Goal: Complete application form: Complete application form

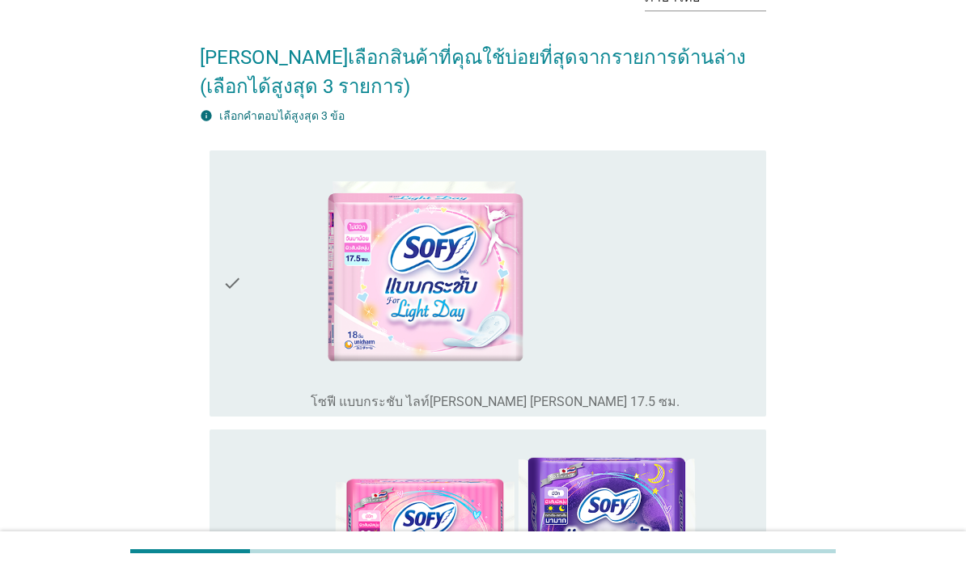
scroll to position [101, 0]
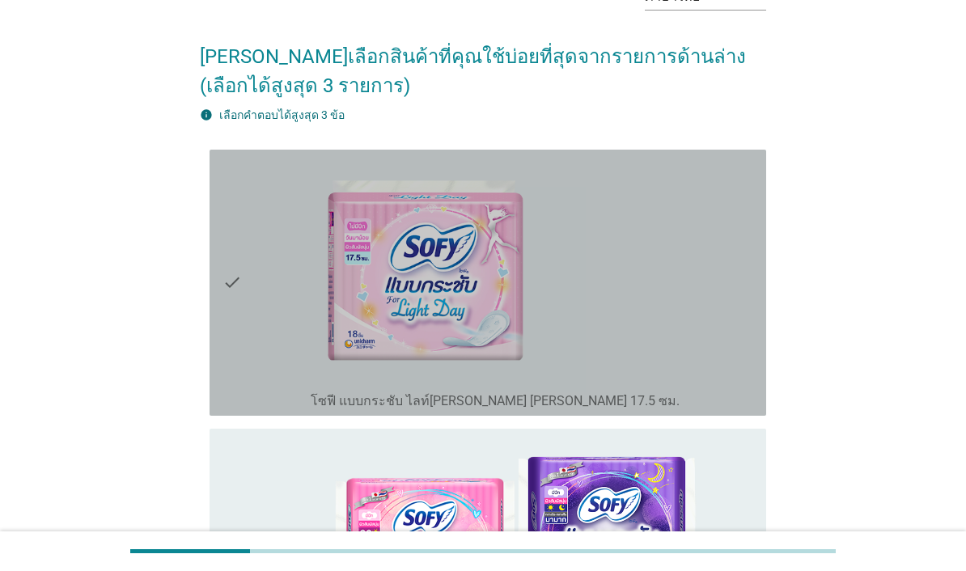
click at [682, 321] on div "check_box_outline_blank โซฟี แบบกระชับ ไลท์[PERSON_NAME] [PERSON_NAME] 17.5 ซม." at bounding box center [532, 282] width 443 height 253
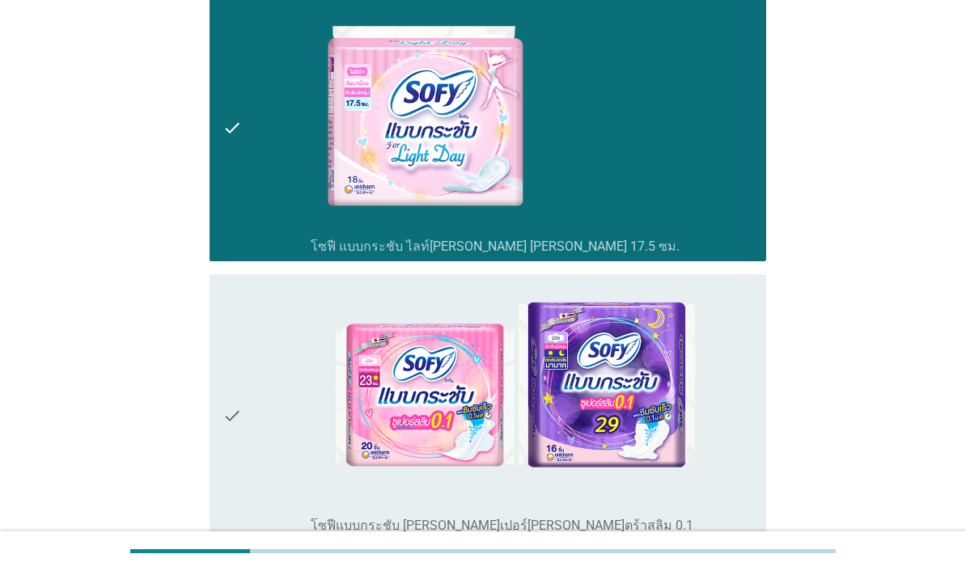
scroll to position [430, 0]
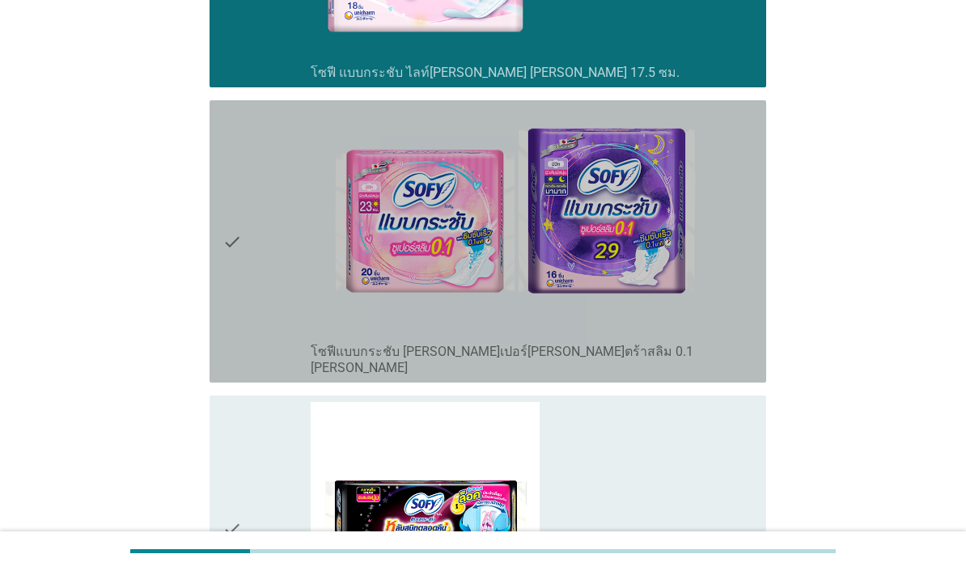
click at [693, 335] on img at bounding box center [504, 221] width 387 height 228
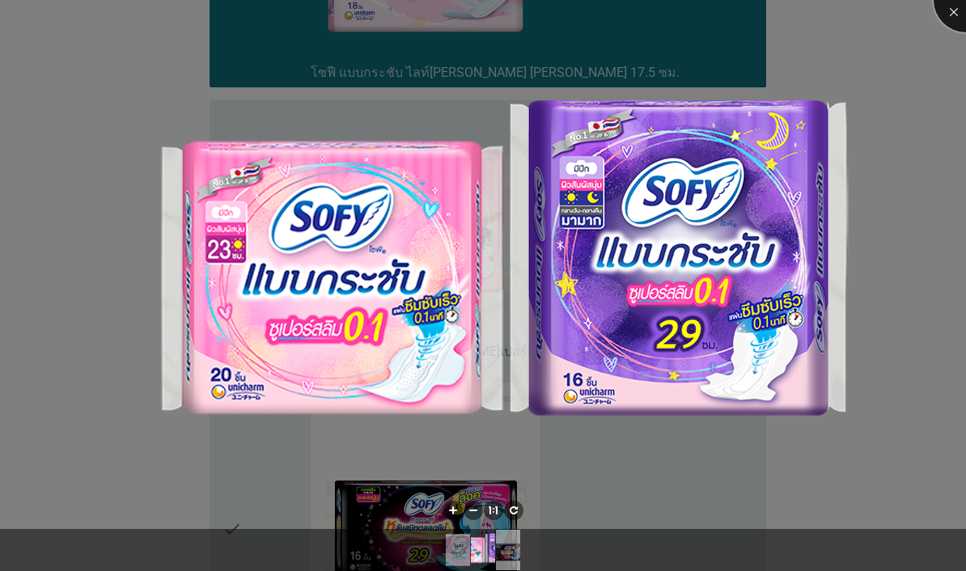
click at [952, 18] on div at bounding box center [966, 0] width 65 height 65
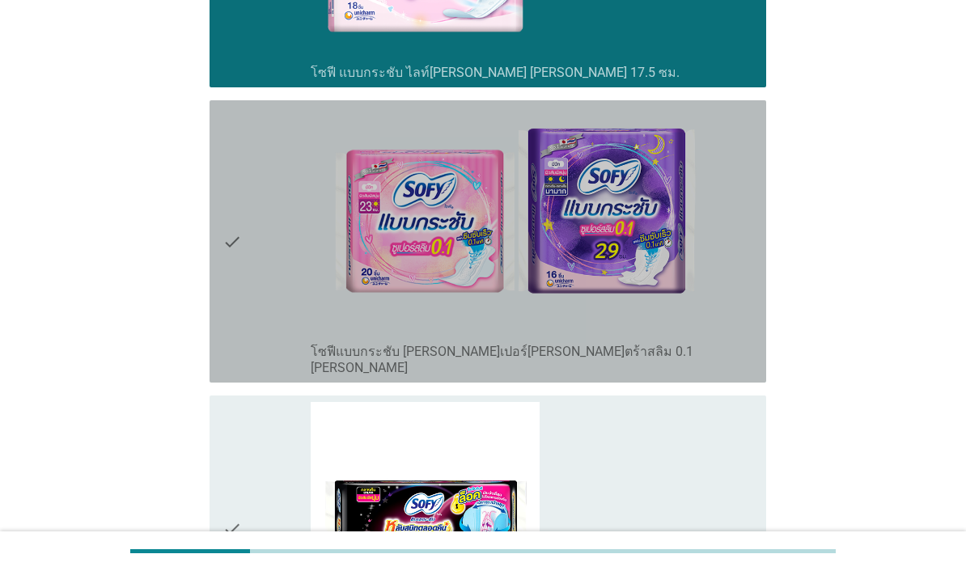
click at [260, 332] on div "check" at bounding box center [267, 241] width 88 height 269
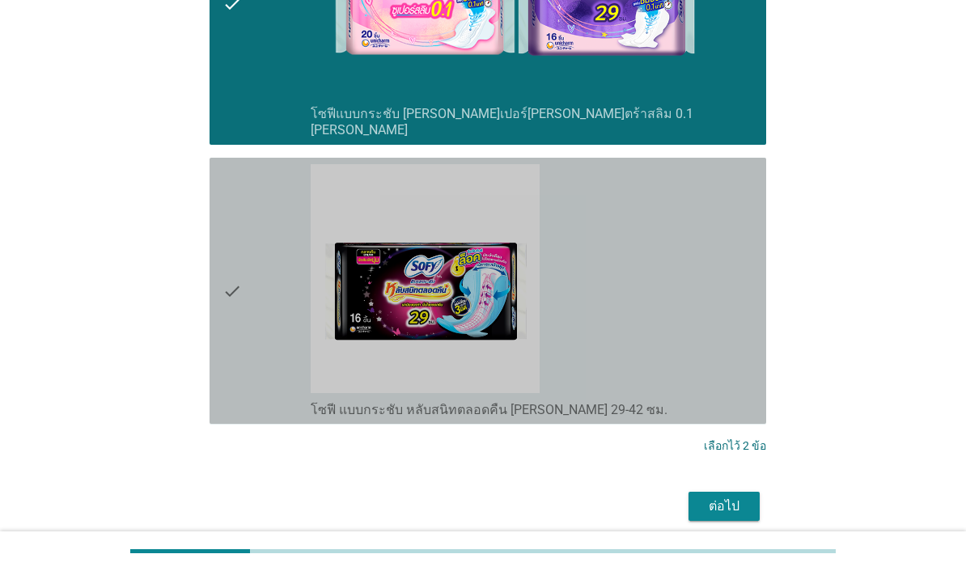
scroll to position [673, 0]
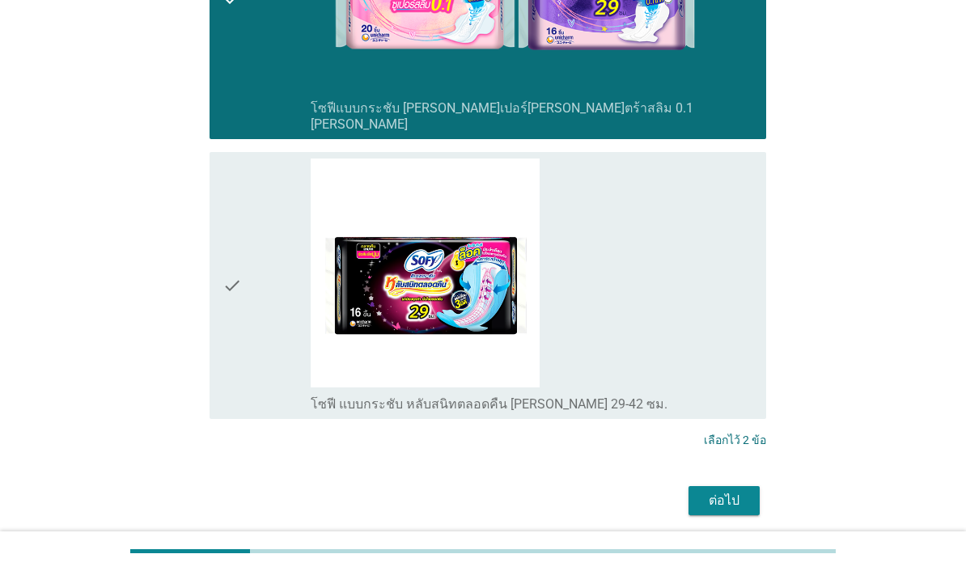
click at [740, 515] on button "ต่อไป" at bounding box center [724, 500] width 71 height 29
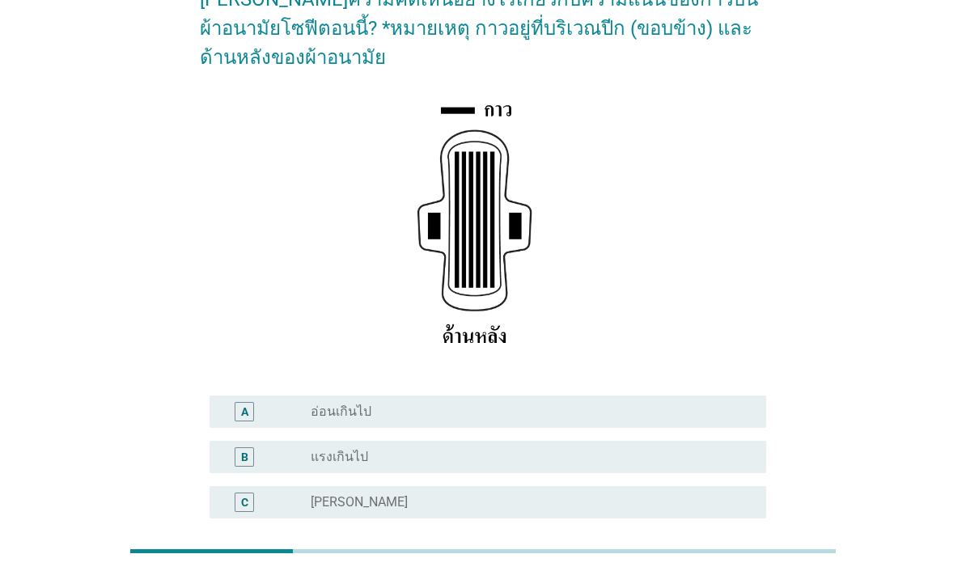
scroll to position [262, 0]
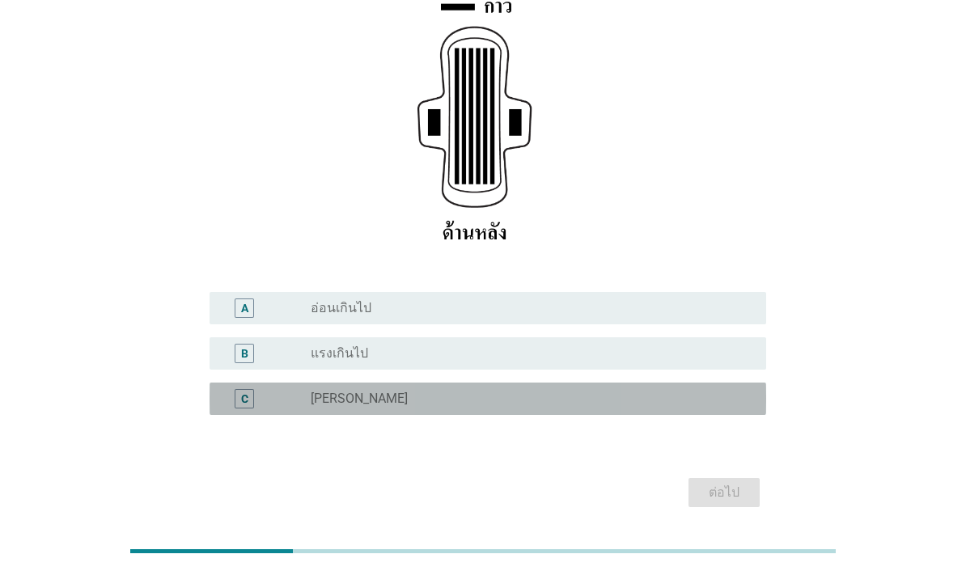
click at [487, 407] on div "radio_button_unchecked [PERSON_NAME]" at bounding box center [526, 399] width 430 height 16
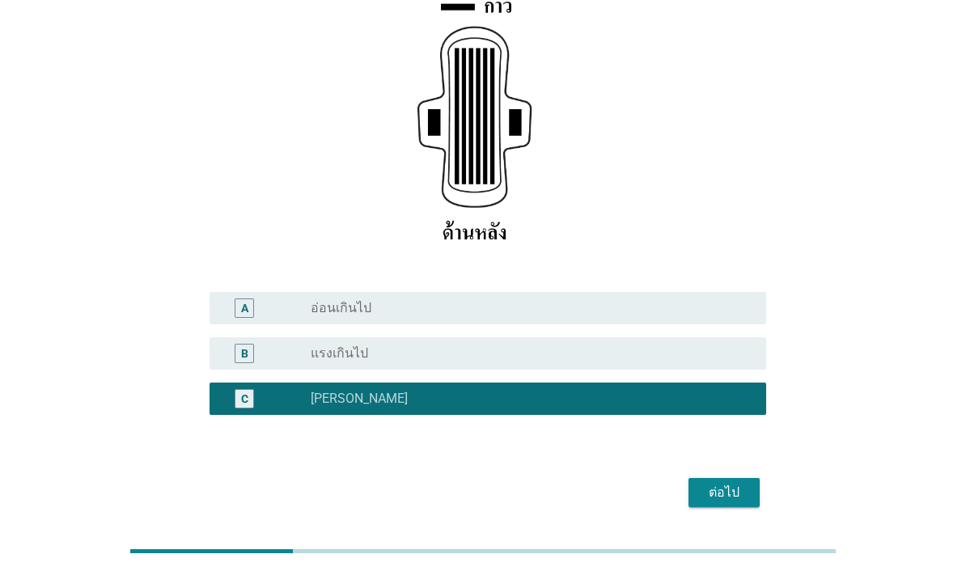
click at [736, 503] on div "ต่อไป" at bounding box center [724, 492] width 45 height 19
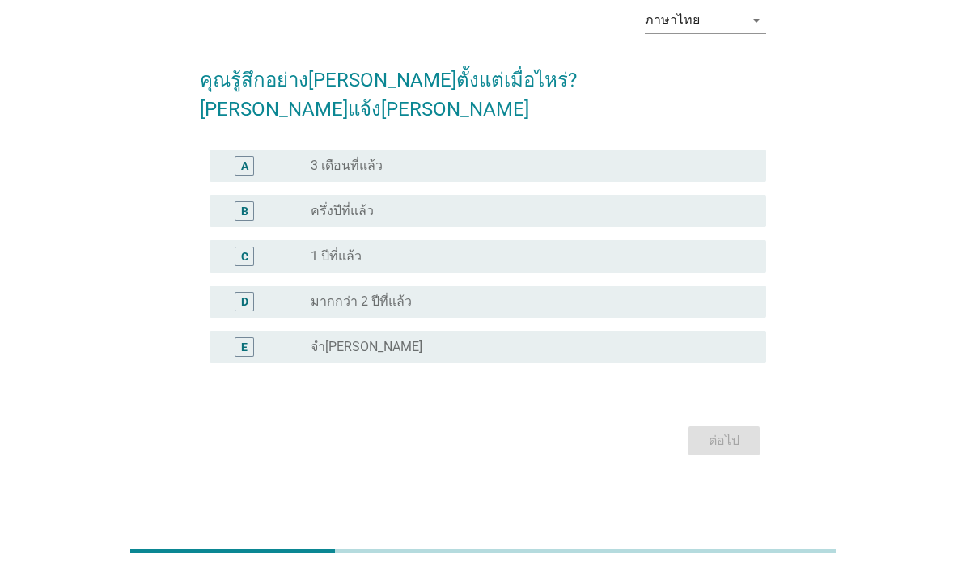
scroll to position [40, 0]
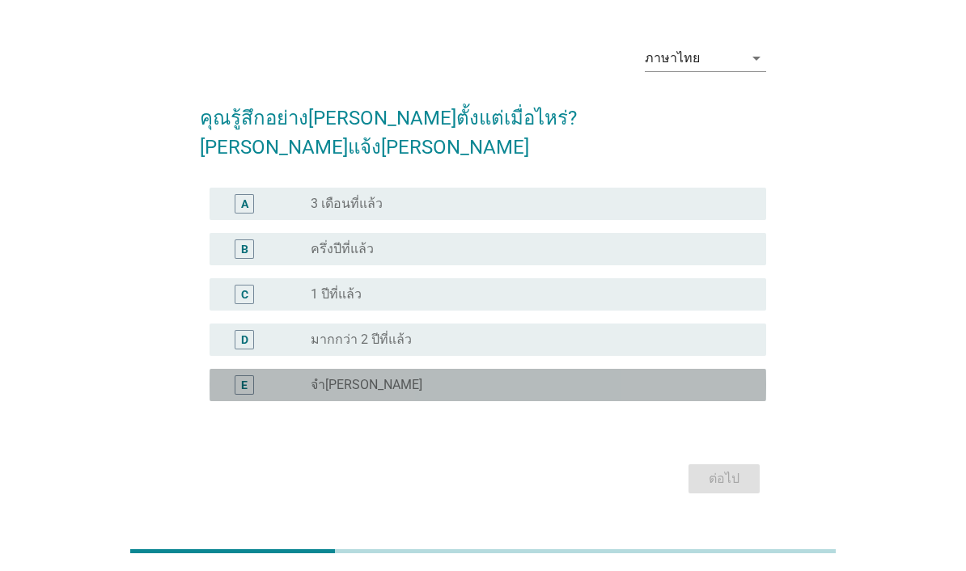
click at [464, 392] on div "E radio_button_unchecked จำ[PERSON_NAME]" at bounding box center [488, 385] width 557 height 32
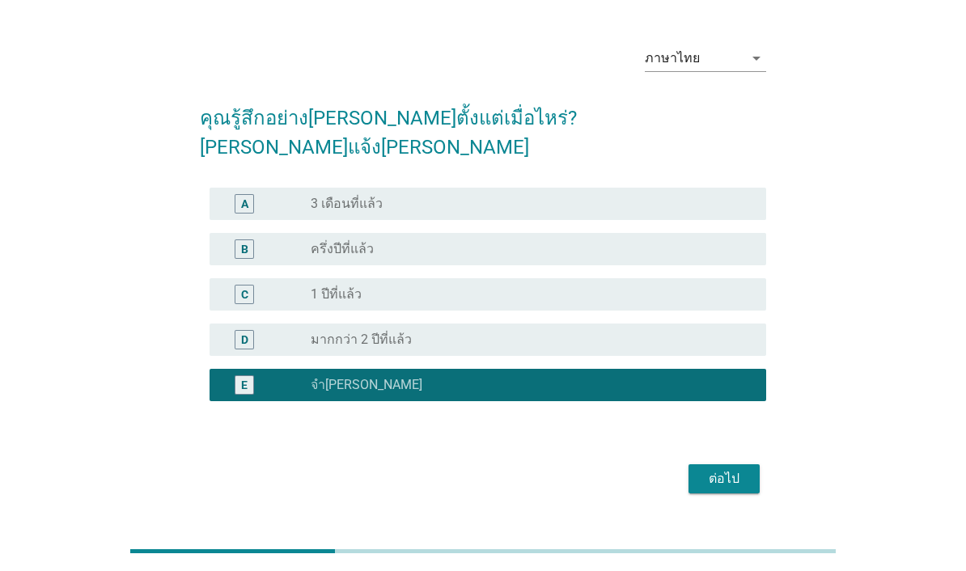
click at [747, 477] on button "ต่อไป" at bounding box center [724, 478] width 71 height 29
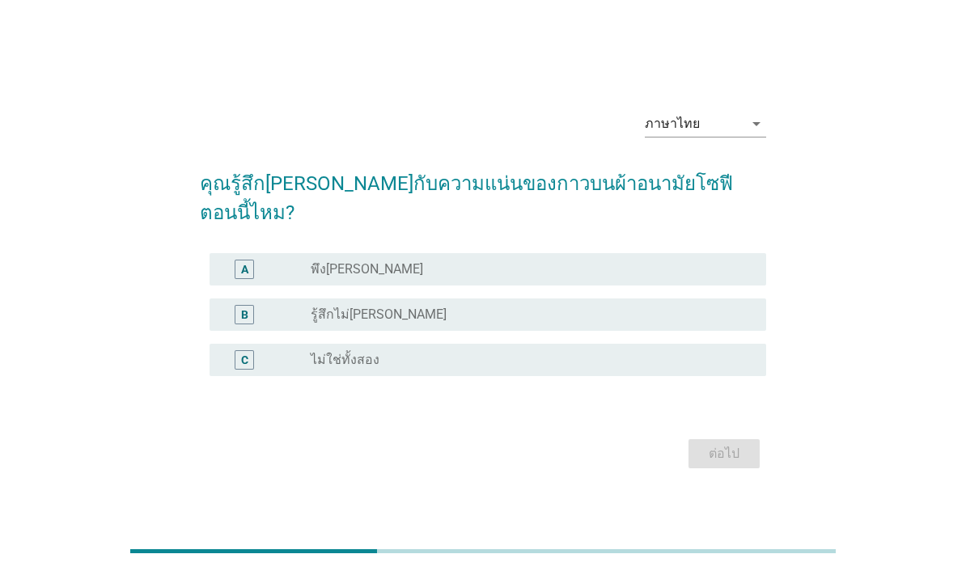
click at [568, 278] on div "radio_button_unchecked พึง[PERSON_NAME]" at bounding box center [526, 269] width 430 height 16
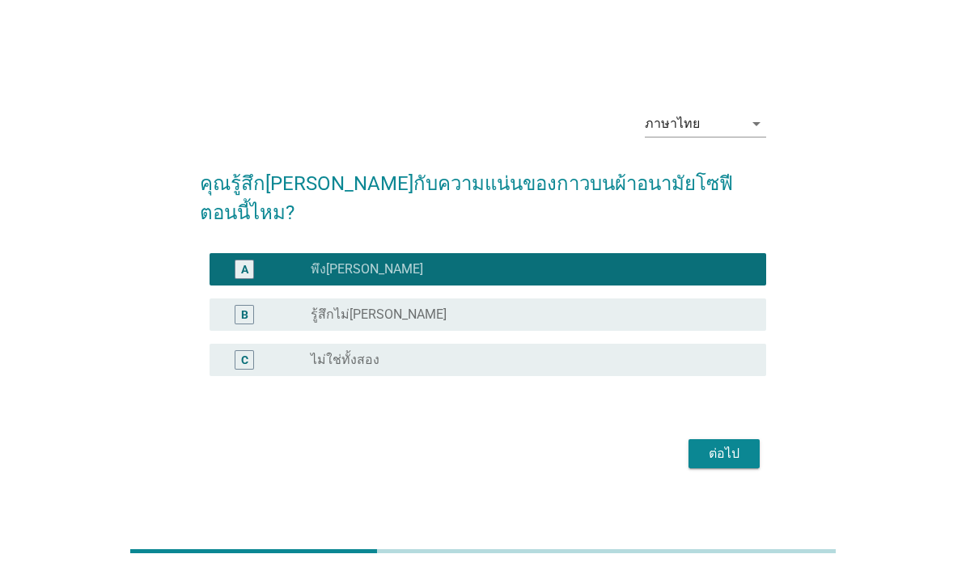
click at [740, 462] on div "ต่อไป" at bounding box center [724, 453] width 45 height 19
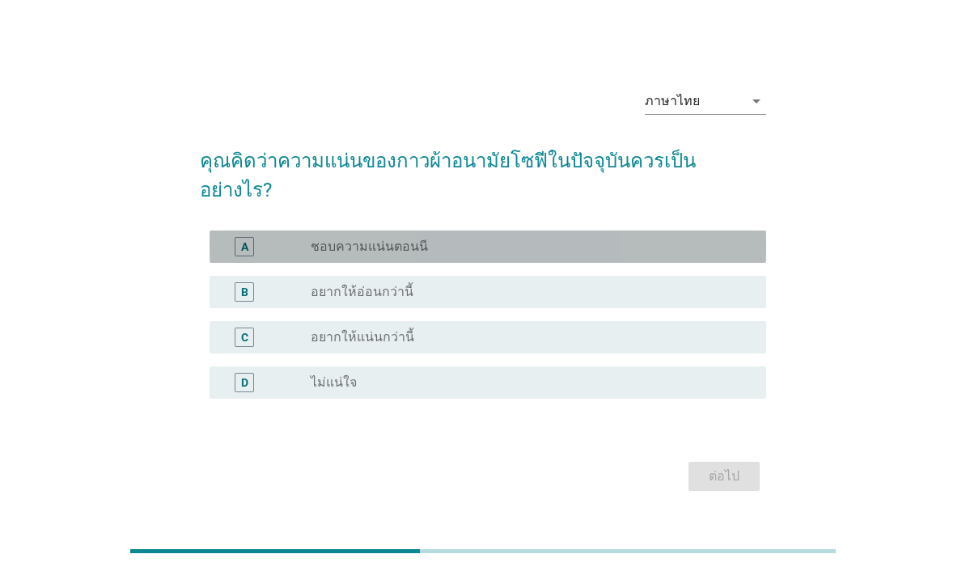
click at [515, 300] on div "radio_button_unchecked อยากให้อ่อนกว่านี้" at bounding box center [526, 292] width 430 height 16
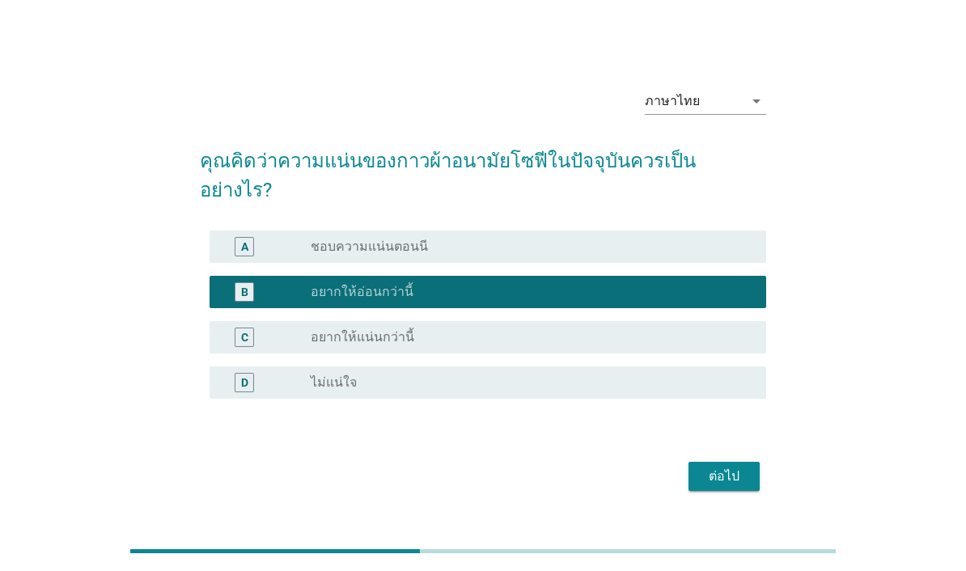
click at [740, 484] on div "ต่อไป" at bounding box center [724, 476] width 45 height 19
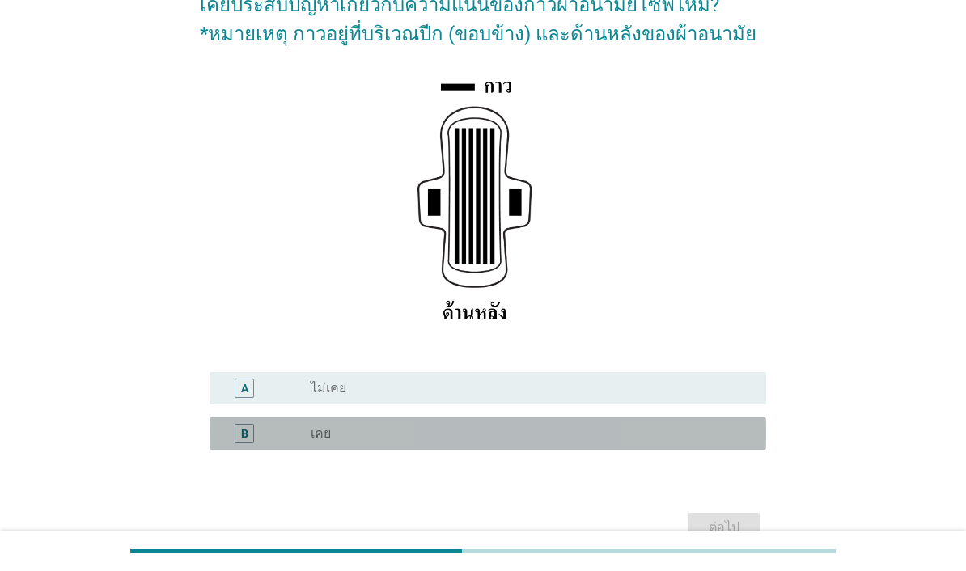
scroll to position [176, 0]
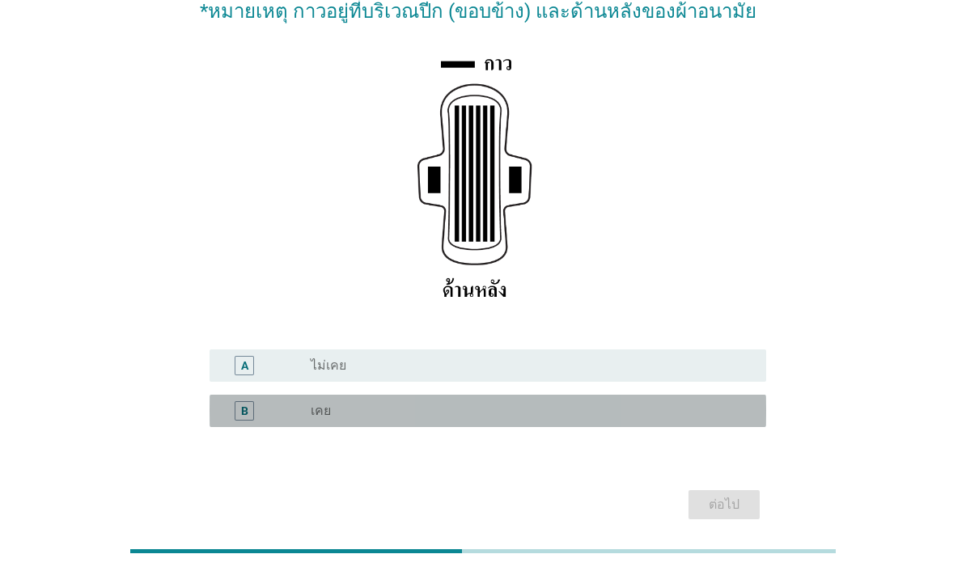
click at [666, 419] on div "radio_button_unchecked เคย" at bounding box center [526, 411] width 430 height 16
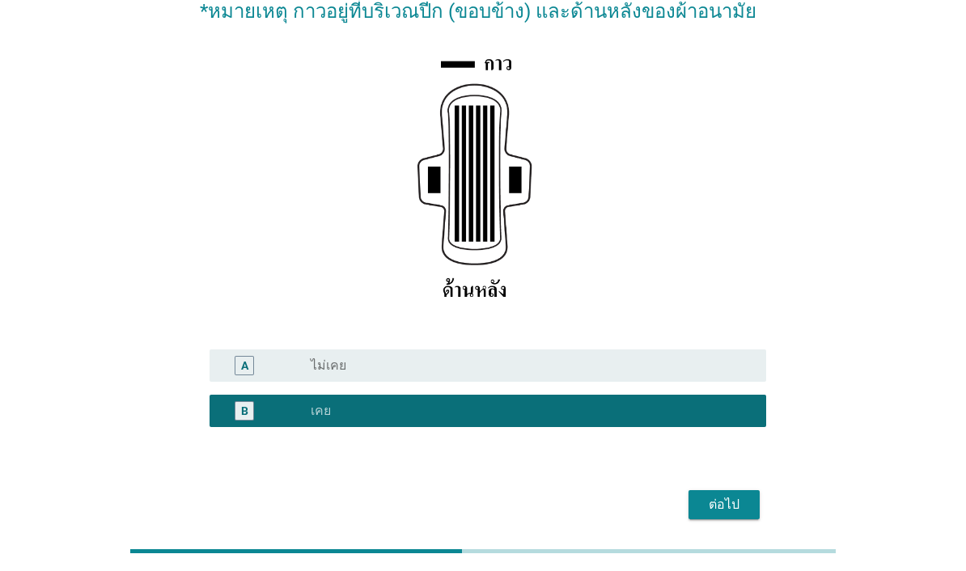
click at [717, 515] on div "ต่อไป" at bounding box center [724, 504] width 45 height 19
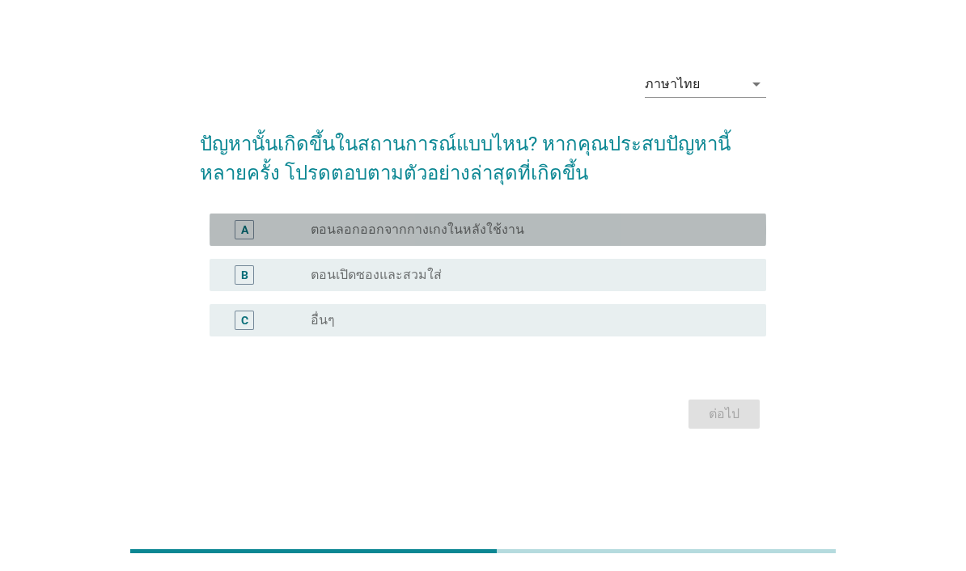
click at [730, 238] on div "radio_button_unchecked ตอนลอกออกจากกางเกงในหลังใช้งาน" at bounding box center [526, 230] width 430 height 16
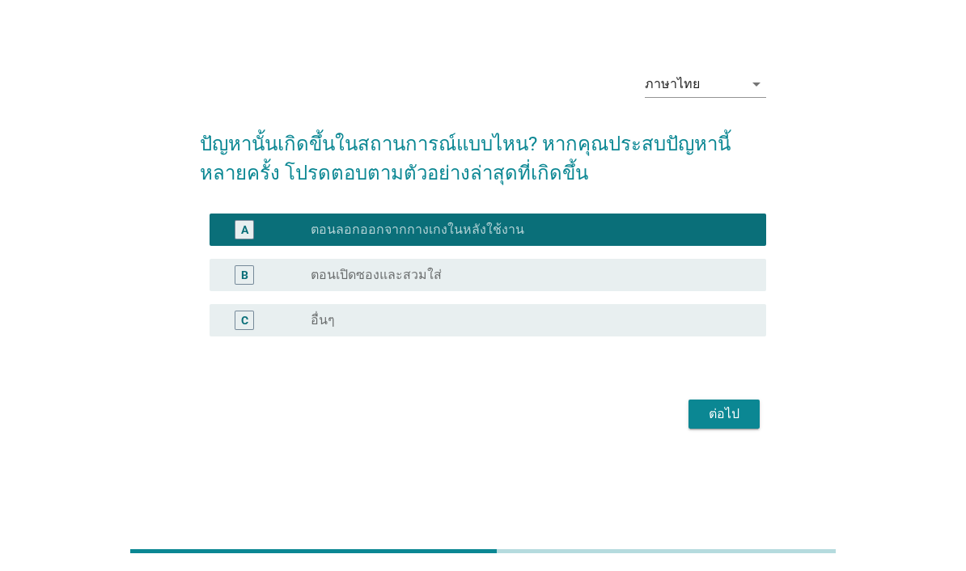
click at [728, 424] on div "ต่อไป" at bounding box center [724, 414] width 45 height 19
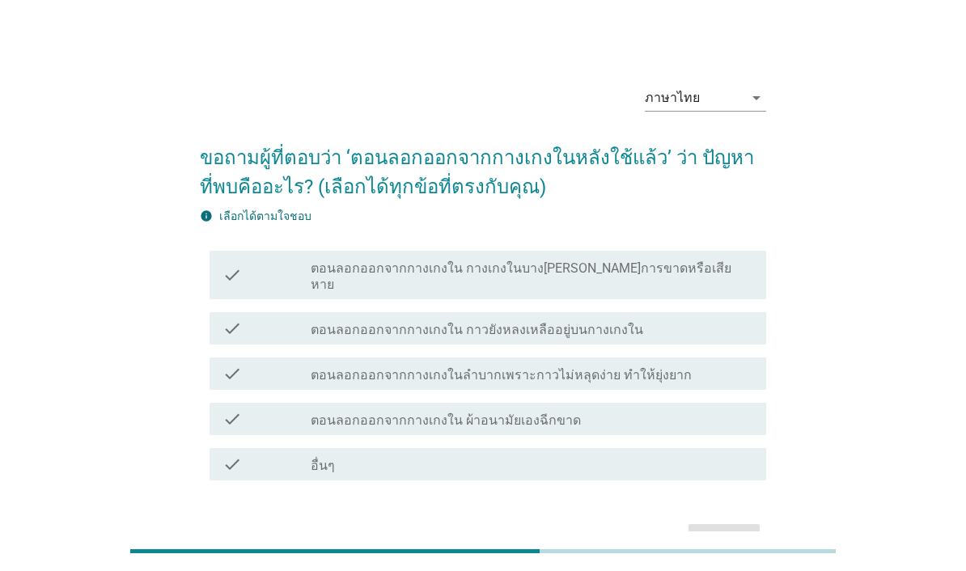
click at [636, 278] on label "ตอนลอกออกจากกางเกงใน กางเกงในบาง[PERSON_NAME]การขาดหรือเสียหาย" at bounding box center [532, 277] width 443 height 32
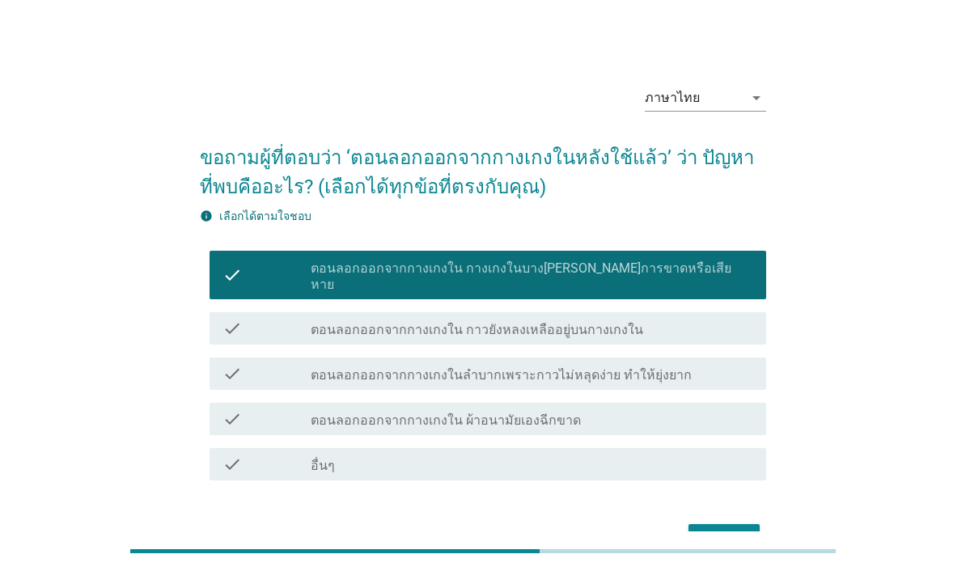
click at [730, 534] on div "ต่อไป" at bounding box center [724, 538] width 45 height 19
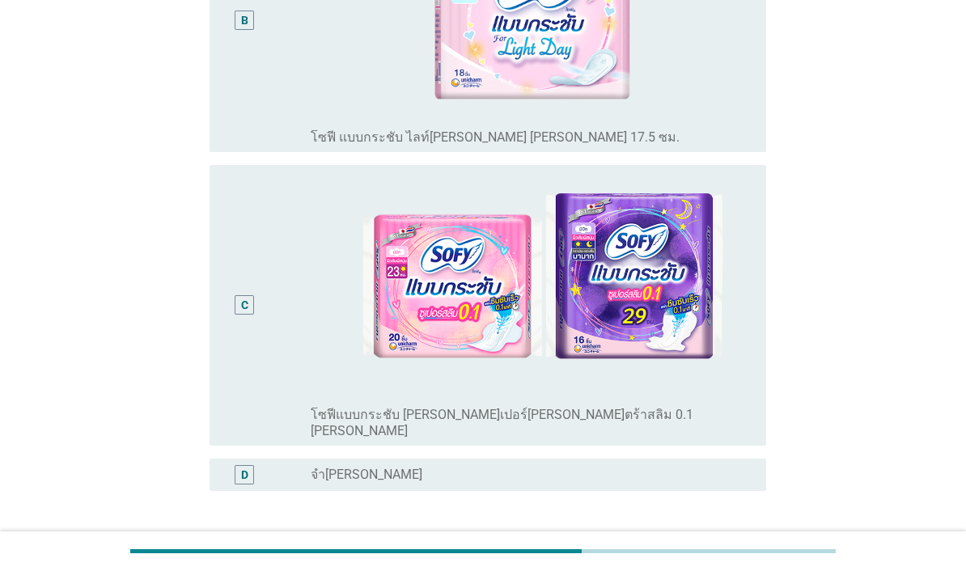
scroll to position [664, 0]
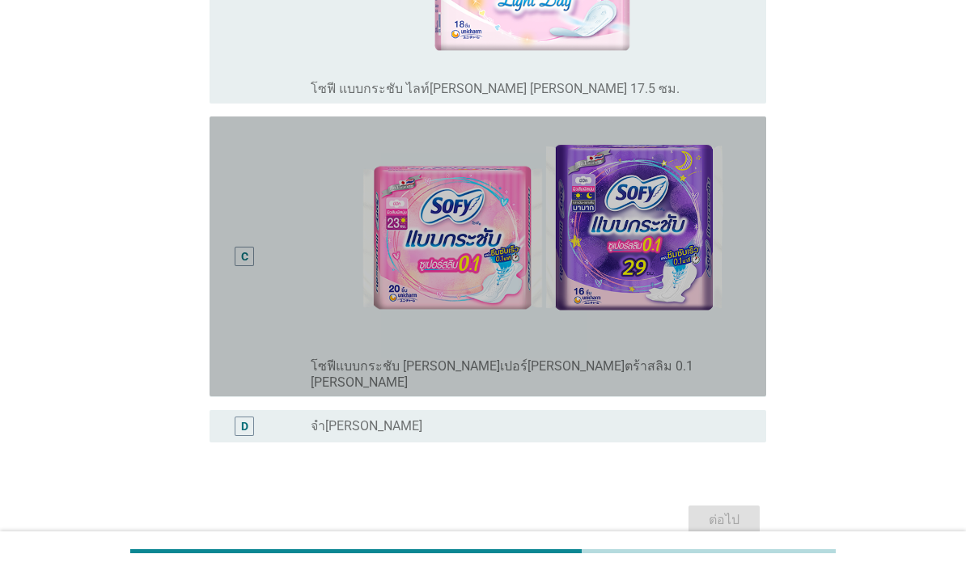
click at [691, 351] on img at bounding box center [532, 237] width 443 height 228
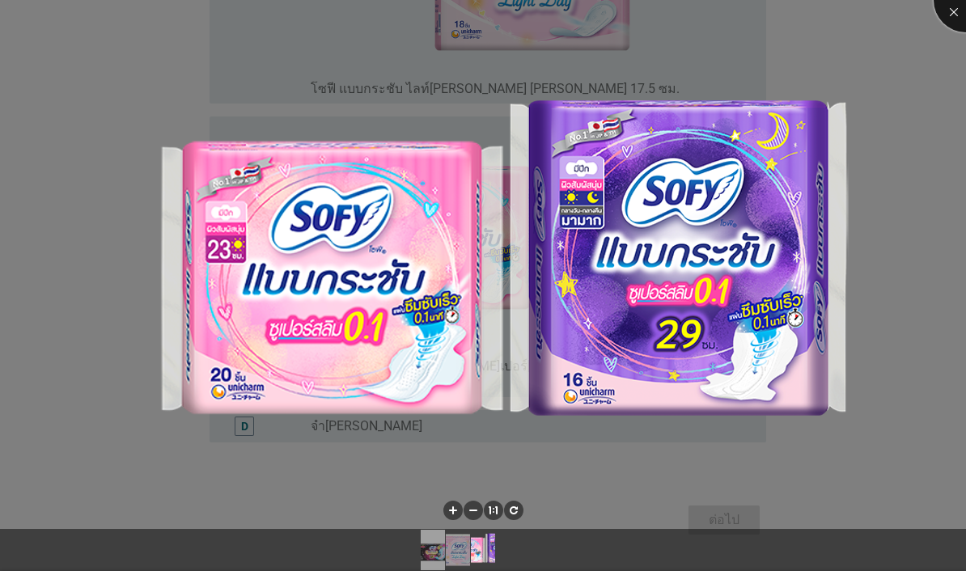
click at [952, 10] on div at bounding box center [966, 0] width 65 height 65
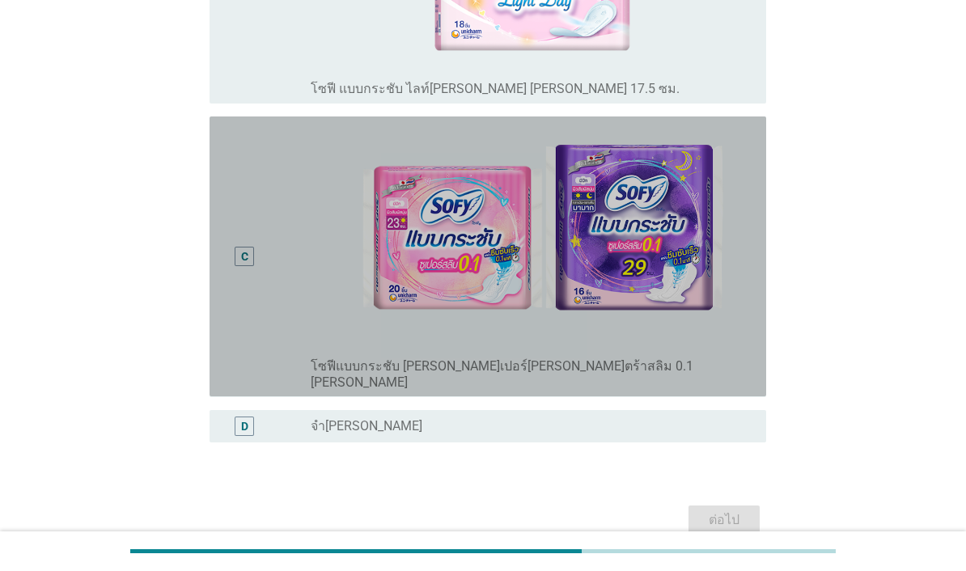
click at [248, 344] on div "C" at bounding box center [245, 256] width 45 height 267
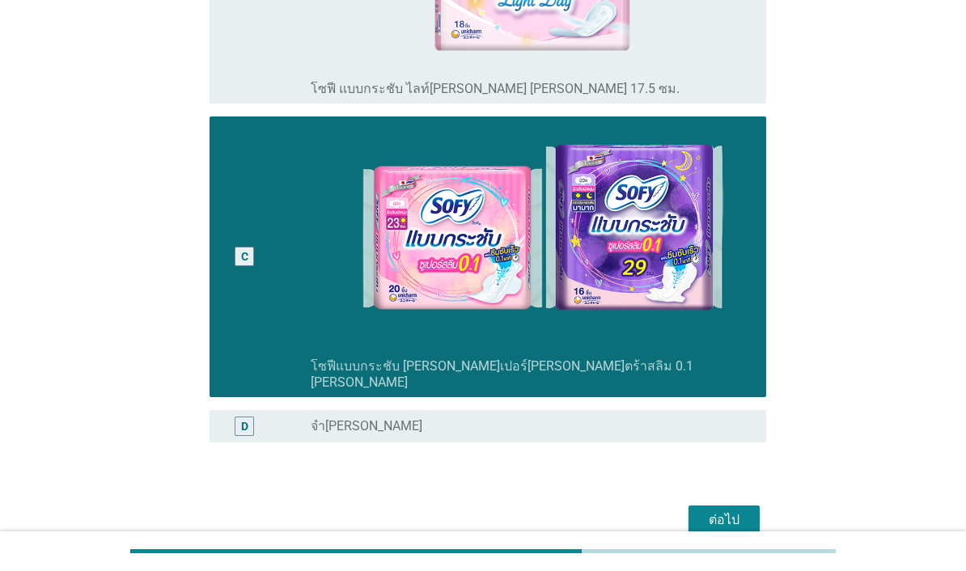
click at [725, 530] on div "ต่อไป" at bounding box center [724, 520] width 45 height 19
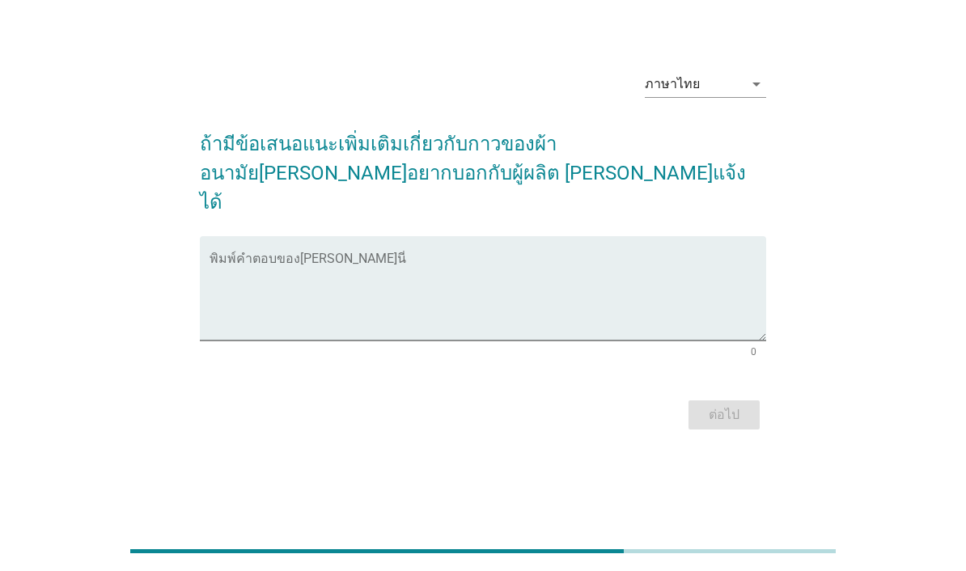
click at [11, 532] on div "ภาษาไทย arrow_drop_down ถ้ามีข้อเสนอแนะเพิ่มเติมเกี่ยวกับกาวของผ้าอนามัย[PERSON…" at bounding box center [483, 245] width 966 height 571
click at [458, 293] on textarea "พิมพ์คำตอบของคุณ ที่นี่" at bounding box center [488, 298] width 557 height 85
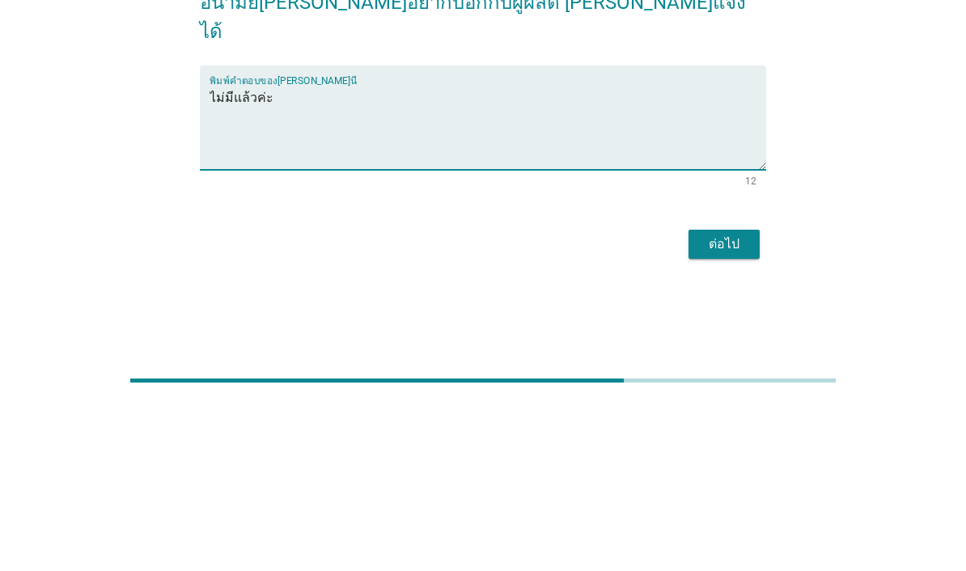
type textarea "ไม่มีแล้วค่ะ"
click at [745, 405] on div "ต่อไป" at bounding box center [724, 414] width 45 height 19
